Goal: Navigation & Orientation: Find specific page/section

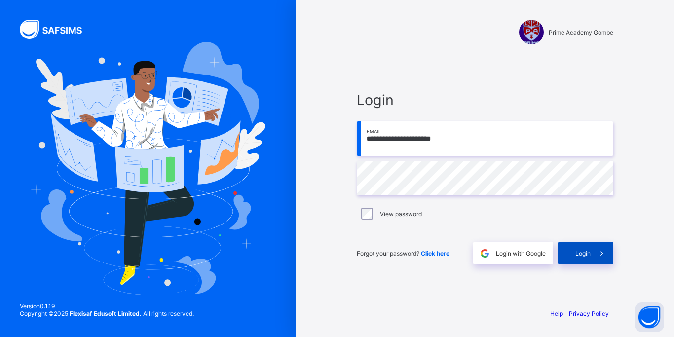
click at [595, 254] on span at bounding box center [601, 253] width 23 height 23
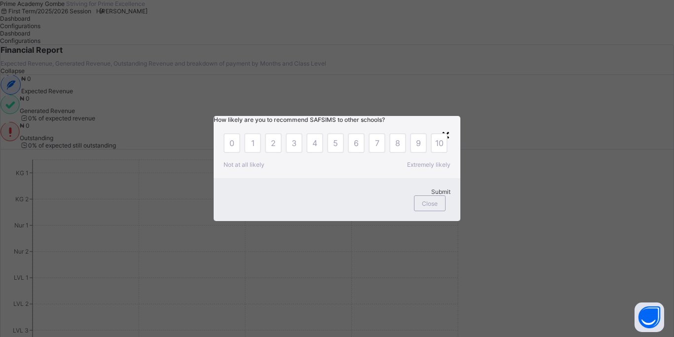
click at [446, 126] on div "×" at bounding box center [445, 134] width 9 height 17
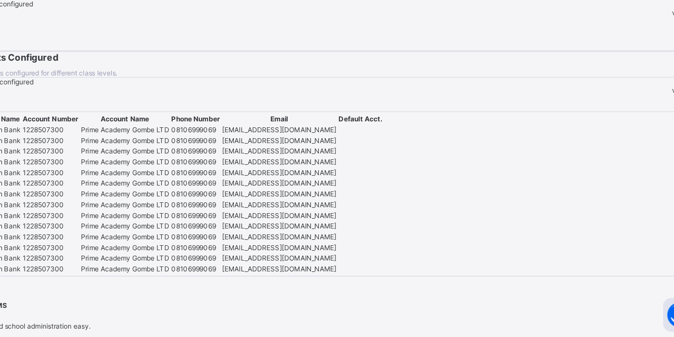
scroll to position [1640, 0]
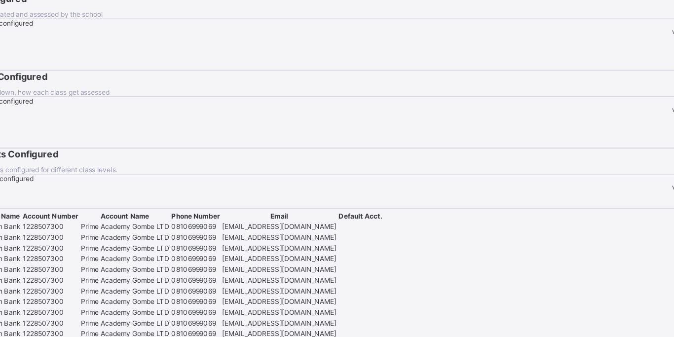
scroll to position [1478, 0]
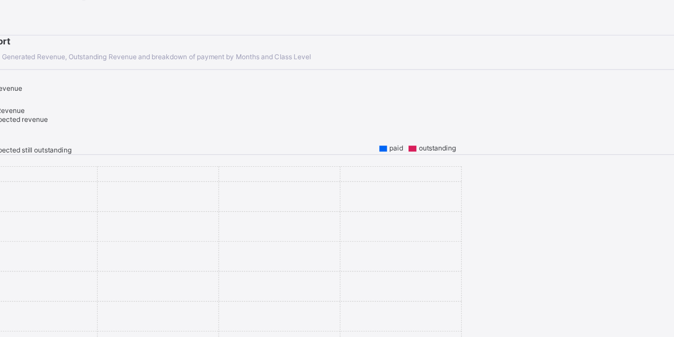
scroll to position [0, 0]
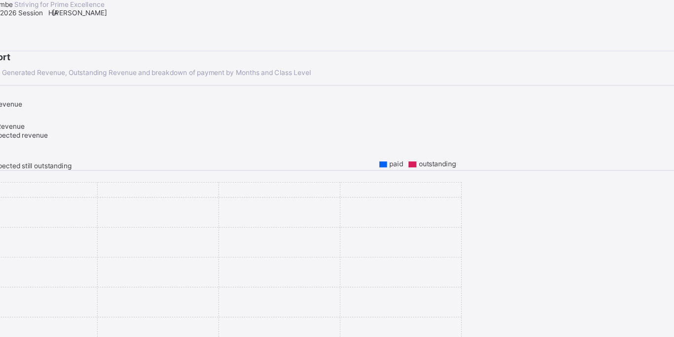
click at [147, 15] on span "[PERSON_NAME]" at bounding box center [124, 10] width 48 height 7
click at [40, 30] on span "Configurations" at bounding box center [20, 25] width 40 height 7
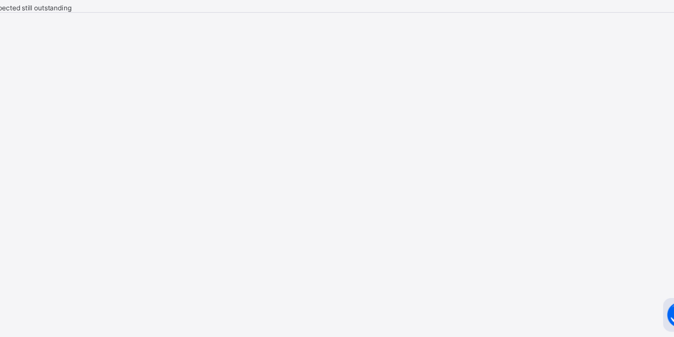
scroll to position [98, 0]
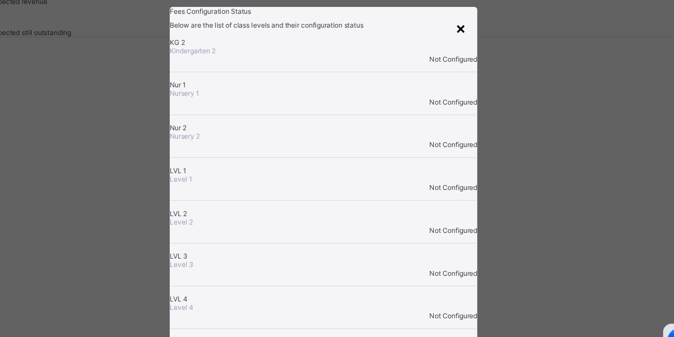
click at [454, 44] on div "×" at bounding box center [456, 43] width 9 height 17
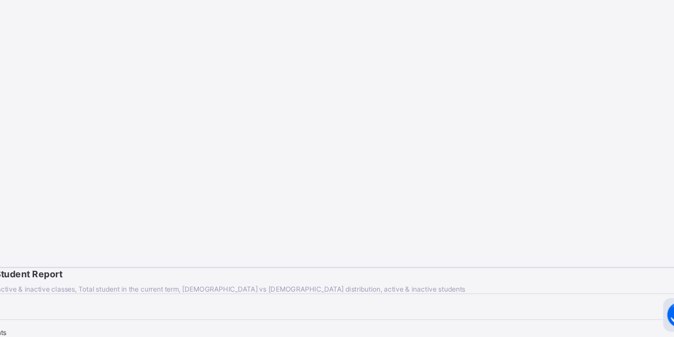
scroll to position [271, 0]
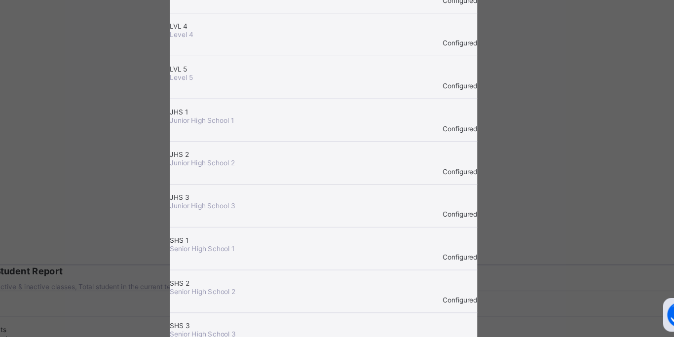
scroll to position [237, 0]
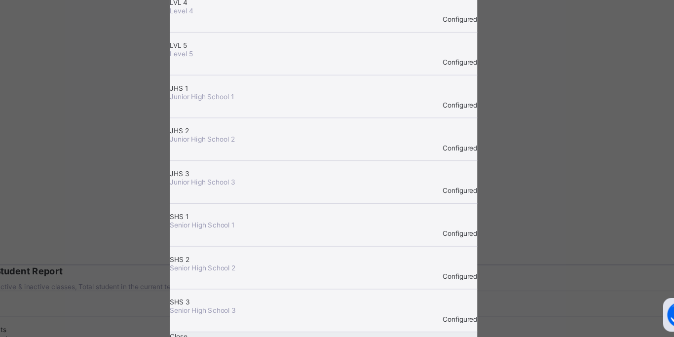
click at [218, 332] on span "Close" at bounding box center [210, 335] width 16 height 7
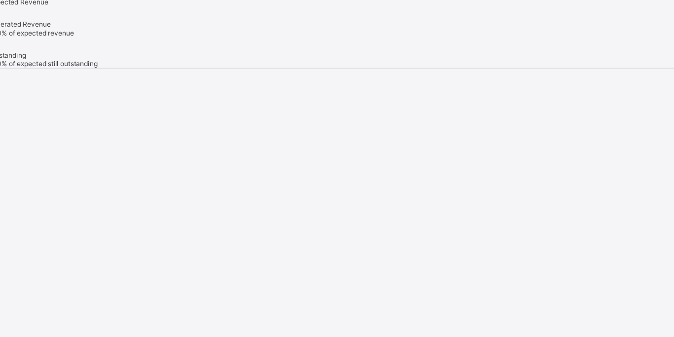
scroll to position [52, 0]
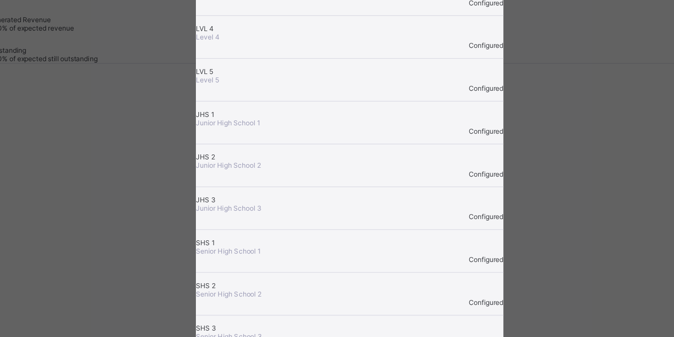
scroll to position [237, 0]
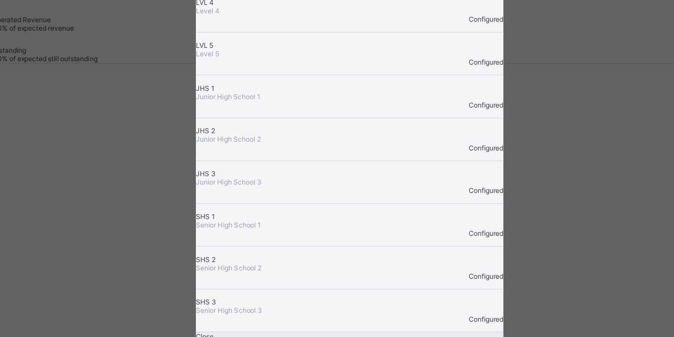
click at [218, 332] on span "Close" at bounding box center [210, 335] width 16 height 7
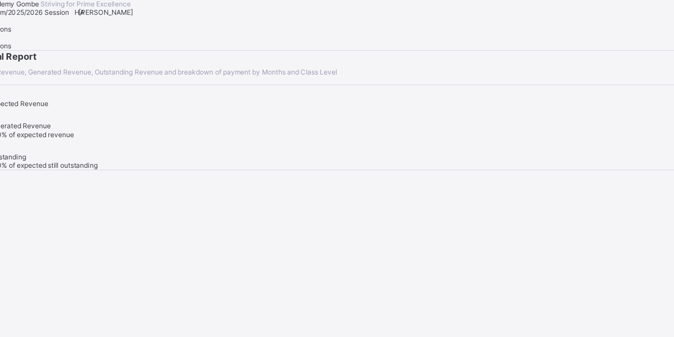
scroll to position [0, 0]
click at [30, 22] on span "Dashboard" at bounding box center [15, 18] width 30 height 7
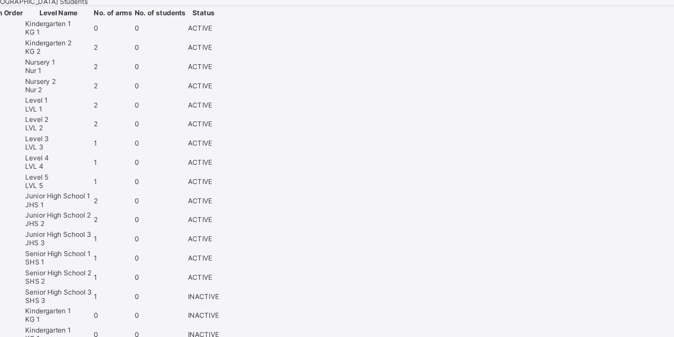
scroll to position [582, 0]
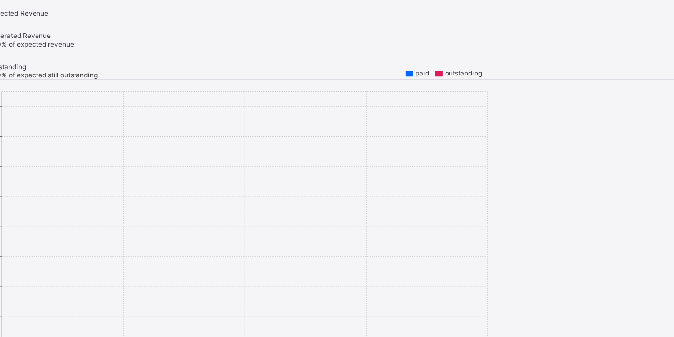
scroll to position [79, 0]
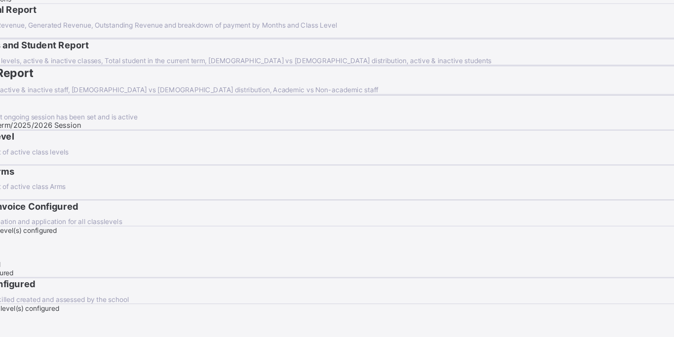
scroll to position [0, 0]
